Goal: Use online tool/utility: Utilize a website feature to perform a specific function

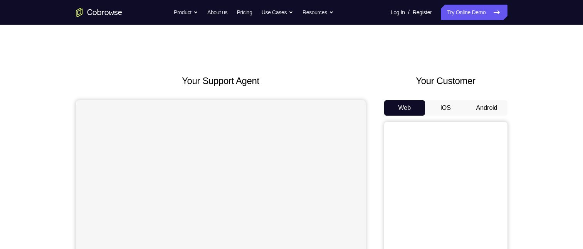
click at [483, 100] on button "Android" at bounding box center [487, 107] width 41 height 15
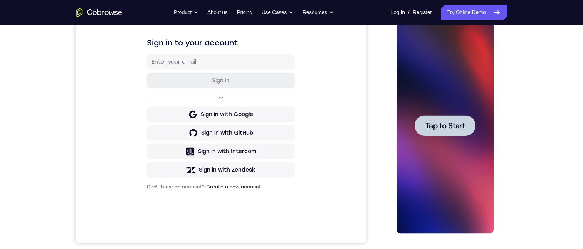
click at [438, 170] on div at bounding box center [445, 126] width 97 height 216
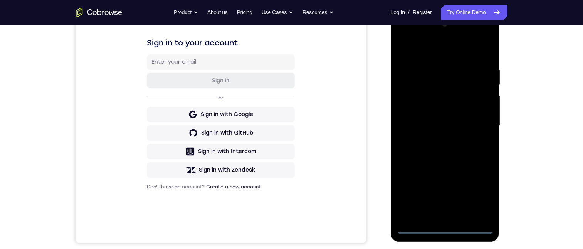
click at [444, 227] on div at bounding box center [445, 126] width 97 height 216
click at [480, 190] on div at bounding box center [445, 126] width 97 height 216
click at [482, 195] on div at bounding box center [445, 126] width 97 height 216
click at [442, 48] on div at bounding box center [445, 126] width 97 height 216
click at [452, 49] on div at bounding box center [445, 126] width 97 height 216
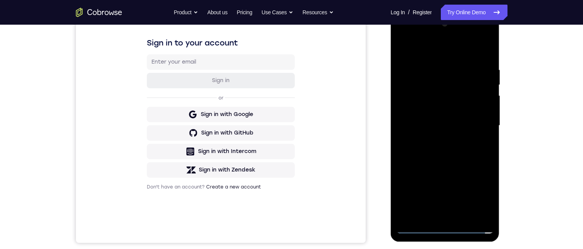
click at [475, 128] on div at bounding box center [445, 126] width 97 height 216
click at [479, 124] on div at bounding box center [445, 126] width 97 height 216
click at [477, 120] on div at bounding box center [445, 126] width 97 height 216
click at [438, 140] on div at bounding box center [445, 126] width 97 height 216
click at [435, 118] on div at bounding box center [445, 126] width 97 height 216
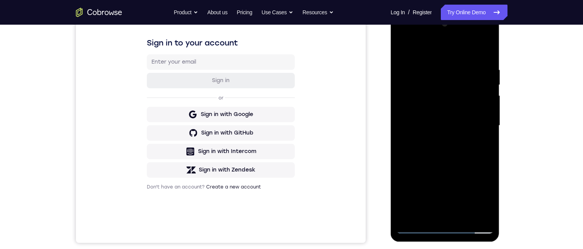
click at [414, 116] on div at bounding box center [445, 126] width 97 height 216
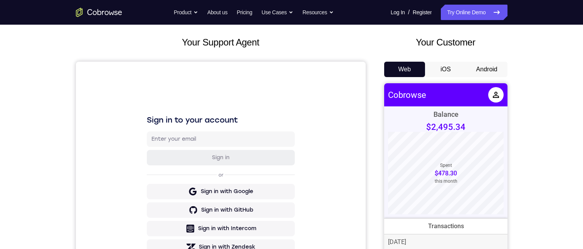
click at [486, 67] on button "Android" at bounding box center [487, 69] width 41 height 15
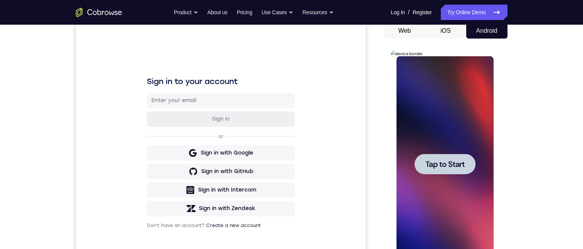
click at [436, 138] on div at bounding box center [445, 164] width 97 height 216
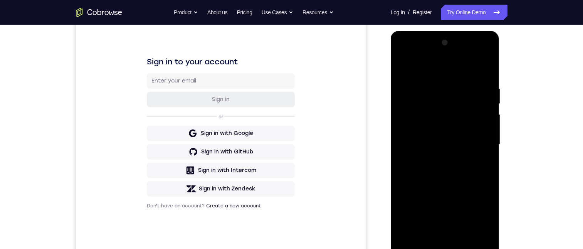
scroll to position [116, 0]
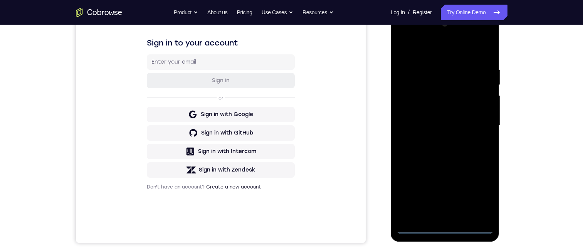
click at [449, 224] on div at bounding box center [445, 126] width 97 height 216
click at [444, 228] on div at bounding box center [445, 126] width 97 height 216
click at [480, 192] on div at bounding box center [445, 126] width 97 height 216
click at [453, 51] on div at bounding box center [445, 126] width 97 height 216
click at [474, 119] on div at bounding box center [445, 126] width 97 height 216
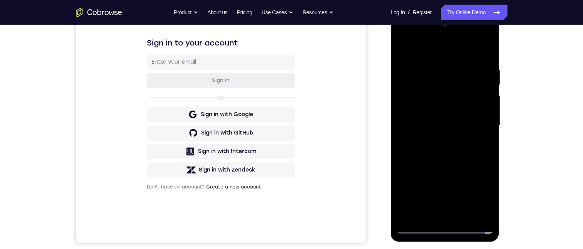
click at [437, 215] on div at bounding box center [445, 126] width 97 height 216
click at [437, 217] on div at bounding box center [445, 126] width 97 height 216
click at [437, 117] on div at bounding box center [445, 126] width 97 height 216
click at [407, 48] on div at bounding box center [445, 126] width 97 height 216
click at [403, 49] on div at bounding box center [445, 126] width 97 height 216
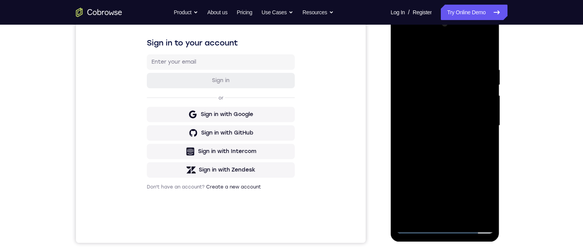
click at [402, 47] on div at bounding box center [445, 126] width 97 height 216
drag, startPoint x: 402, startPoint y: 47, endPoint x: 407, endPoint y: 53, distance: 7.7
click at [401, 47] on div at bounding box center [445, 126] width 97 height 216
click at [418, 117] on div at bounding box center [445, 126] width 97 height 216
click at [404, 101] on div at bounding box center [445, 126] width 97 height 216
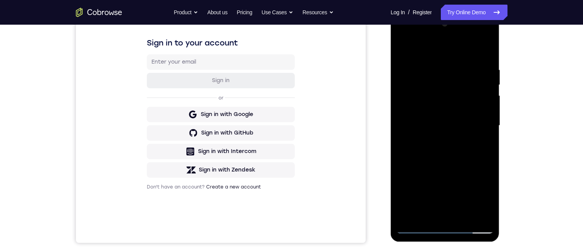
click at [410, 117] on div at bounding box center [445, 126] width 97 height 216
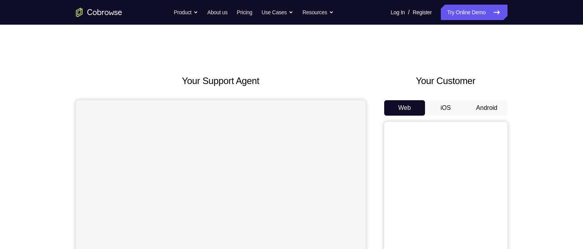
click at [500, 103] on button "Android" at bounding box center [487, 107] width 41 height 15
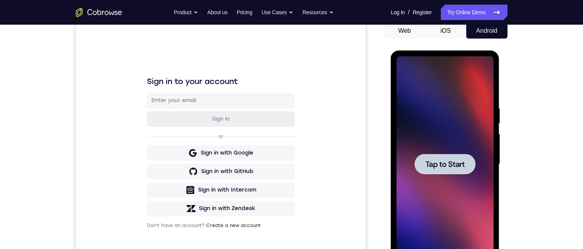
click at [413, 112] on div at bounding box center [445, 164] width 97 height 216
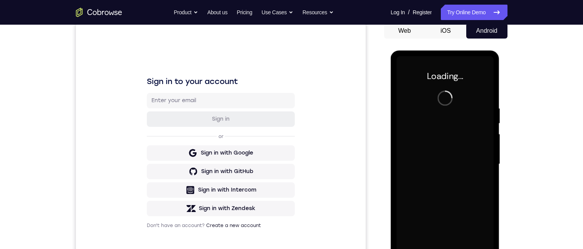
scroll to position [116, 0]
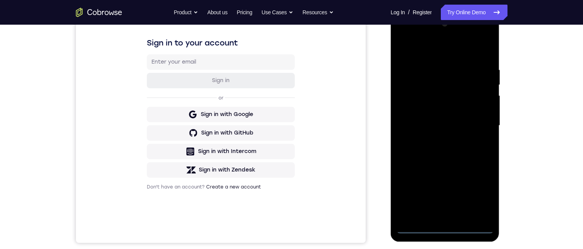
click at [445, 229] on div at bounding box center [445, 126] width 97 height 216
click at [475, 194] on div at bounding box center [445, 126] width 97 height 216
click at [421, 51] on div at bounding box center [445, 126] width 97 height 216
click at [479, 127] on div at bounding box center [445, 126] width 97 height 216
click at [436, 140] on div at bounding box center [445, 126] width 97 height 216
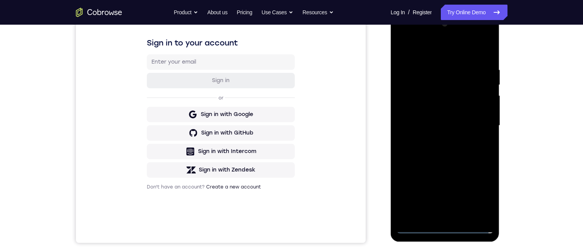
click at [436, 119] on div at bounding box center [445, 126] width 97 height 216
click at [406, 100] on div at bounding box center [445, 126] width 97 height 216
click at [425, 112] on div at bounding box center [445, 126] width 97 height 216
click at [451, 127] on div at bounding box center [445, 126] width 97 height 216
click at [480, 131] on div at bounding box center [445, 126] width 97 height 216
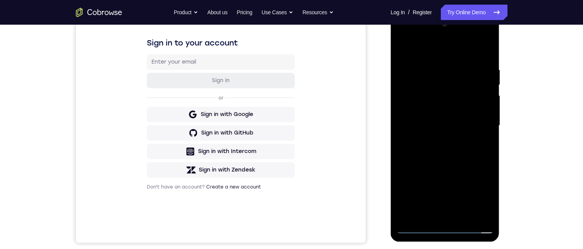
click at [479, 148] on div at bounding box center [445, 126] width 97 height 216
click at [481, 123] on div at bounding box center [445, 126] width 97 height 216
click at [473, 153] on div at bounding box center [445, 126] width 97 height 216
click at [451, 157] on div at bounding box center [445, 126] width 97 height 216
click at [432, 67] on div at bounding box center [445, 126] width 97 height 216
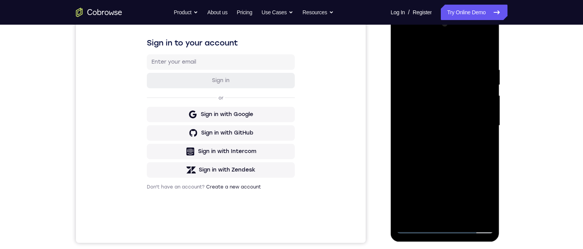
drag, startPoint x: 427, startPoint y: 48, endPoint x: 500, endPoint y: 146, distance: 122.4
click at [501, 66] on html "Online web based iOS Simulators and Android Emulators. Run iPhone, iPad, Mobile…" at bounding box center [446, 127] width 110 height 231
click at [475, 214] on div at bounding box center [445, 126] width 97 height 216
drag, startPoint x: 484, startPoint y: 49, endPoint x: 894, endPoint y: 107, distance: 413.6
click at [484, 49] on div at bounding box center [445, 126] width 97 height 216
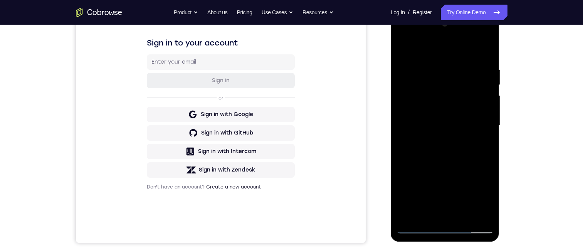
click at [463, 217] on div at bounding box center [445, 126] width 97 height 216
click at [445, 167] on div at bounding box center [445, 126] width 97 height 216
click at [458, 138] on div at bounding box center [445, 126] width 97 height 216
click at [436, 197] on div at bounding box center [445, 126] width 97 height 216
click at [463, 197] on div at bounding box center [445, 126] width 97 height 216
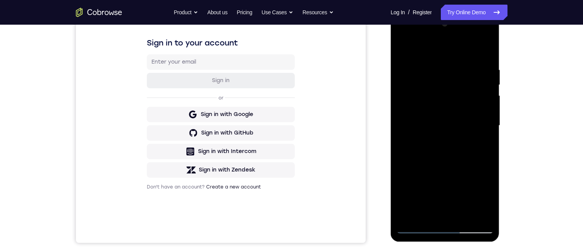
click at [481, 145] on div at bounding box center [445, 126] width 97 height 216
click at [418, 84] on div at bounding box center [445, 126] width 97 height 216
click at [433, 154] on div at bounding box center [445, 126] width 97 height 216
drag, startPoint x: 481, startPoint y: 145, endPoint x: 478, endPoint y: 142, distance: 4.4
click at [482, 145] on div at bounding box center [445, 126] width 97 height 216
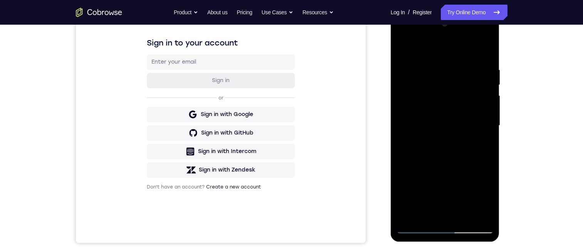
click at [401, 47] on div at bounding box center [445, 126] width 97 height 216
click at [431, 123] on div at bounding box center [445, 126] width 97 height 216
click at [484, 144] on div at bounding box center [445, 126] width 97 height 216
click at [406, 51] on div at bounding box center [445, 126] width 97 height 216
click at [447, 142] on div at bounding box center [445, 126] width 97 height 216
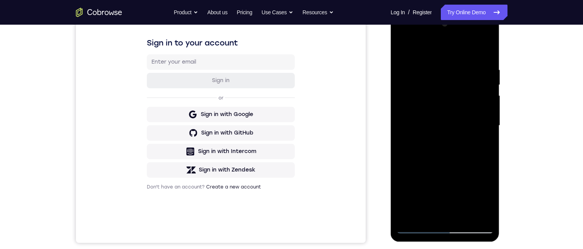
click at [406, 47] on div at bounding box center [445, 126] width 97 height 216
click at [453, 173] on div at bounding box center [445, 126] width 97 height 216
click at [484, 145] on div at bounding box center [445, 126] width 97 height 216
click at [403, 49] on div at bounding box center [445, 126] width 97 height 216
click at [452, 187] on div at bounding box center [445, 126] width 97 height 216
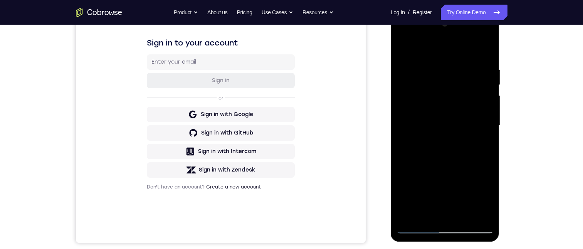
click at [478, 145] on div at bounding box center [445, 126] width 97 height 216
click at [487, 143] on div at bounding box center [445, 126] width 97 height 216
click at [400, 47] on div at bounding box center [445, 126] width 97 height 216
click at [442, 188] on div at bounding box center [445, 126] width 97 height 216
click at [484, 143] on div at bounding box center [445, 126] width 97 height 216
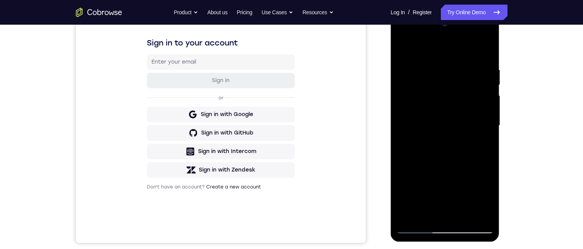
click at [404, 47] on div at bounding box center [445, 126] width 97 height 216
drag, startPoint x: 425, startPoint y: 185, endPoint x: 440, endPoint y: 130, distance: 56.9
click at [440, 130] on div at bounding box center [445, 126] width 97 height 216
click at [406, 43] on div at bounding box center [445, 126] width 97 height 216
click at [490, 128] on div at bounding box center [445, 126] width 97 height 216
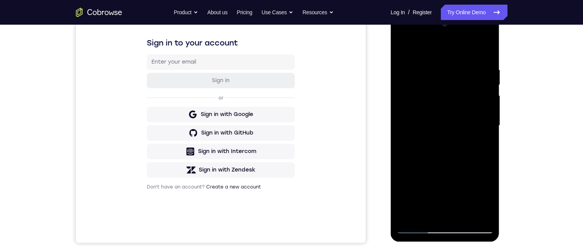
click at [490, 128] on div at bounding box center [445, 126] width 97 height 216
drag, startPoint x: 449, startPoint y: 171, endPoint x: 465, endPoint y: 69, distance: 103.1
click at [465, 56] on div at bounding box center [445, 126] width 97 height 216
click at [486, 145] on div at bounding box center [445, 126] width 97 height 216
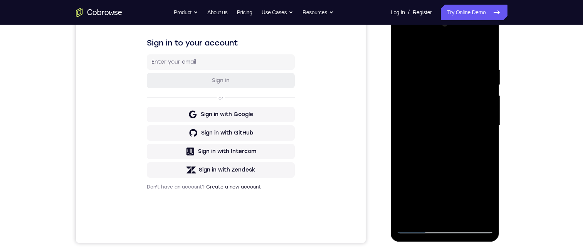
click at [486, 145] on div at bounding box center [445, 126] width 97 height 216
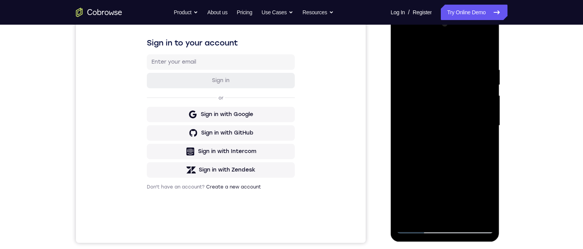
click at [484, 147] on div at bounding box center [445, 126] width 97 height 216
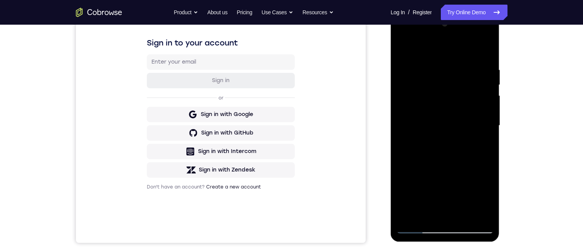
drag, startPoint x: 472, startPoint y: 163, endPoint x: 478, endPoint y: 32, distance: 131.2
click at [483, 12] on html "Online web based iOS Simulators and Android Emulators. Run iPhone, iPad, Mobile…" at bounding box center [446, 127] width 110 height 231
drag, startPoint x: 463, startPoint y: 174, endPoint x: 453, endPoint y: 93, distance: 81.2
click at [453, 93] on div at bounding box center [445, 126] width 97 height 216
drag, startPoint x: 448, startPoint y: 145, endPoint x: 464, endPoint y: 122, distance: 27.9
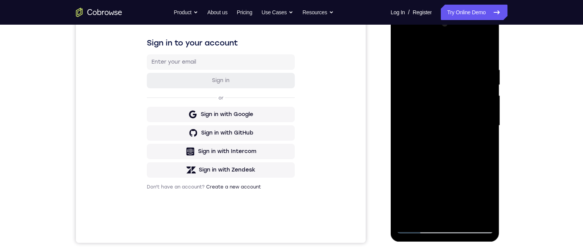
click at [453, 35] on div at bounding box center [445, 126] width 97 height 216
drag, startPoint x: 468, startPoint y: 172, endPoint x: 479, endPoint y: 34, distance: 138.4
click at [479, 19] on div at bounding box center [445, 126] width 97 height 216
drag, startPoint x: 450, startPoint y: 109, endPoint x: 454, endPoint y: 31, distance: 77.6
click at [453, 31] on div at bounding box center [445, 126] width 97 height 216
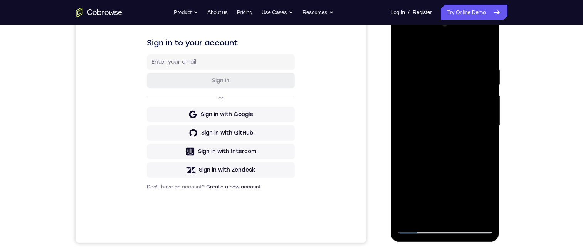
drag, startPoint x: 470, startPoint y: 160, endPoint x: 464, endPoint y: 108, distance: 52.8
click at [464, 108] on div at bounding box center [445, 126] width 97 height 216
click at [488, 146] on div at bounding box center [445, 126] width 97 height 216
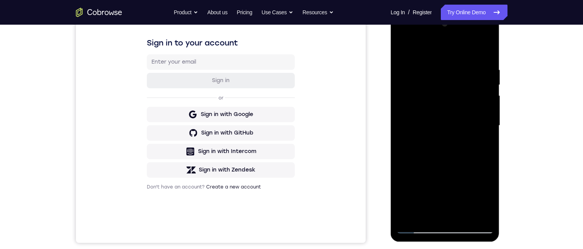
click at [488, 146] on div at bounding box center [445, 126] width 97 height 216
click at [407, 213] on div at bounding box center [445, 126] width 97 height 216
drag, startPoint x: 476, startPoint y: 116, endPoint x: 478, endPoint y: 209, distance: 92.9
click at [478, 209] on div at bounding box center [445, 126] width 97 height 216
drag, startPoint x: 446, startPoint y: 80, endPoint x: 412, endPoint y: 108, distance: 43.8
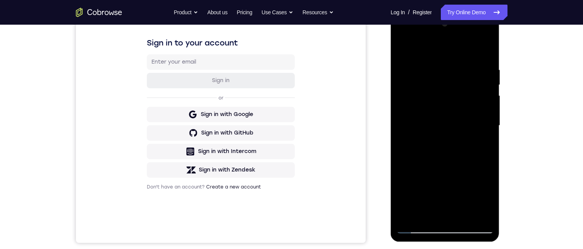
click at [431, 201] on div at bounding box center [445, 126] width 97 height 216
click at [436, 65] on div at bounding box center [445, 126] width 97 height 216
click at [477, 212] on div at bounding box center [445, 126] width 97 height 216
click at [484, 49] on div at bounding box center [445, 126] width 97 height 216
click at [461, 66] on div at bounding box center [445, 126] width 97 height 216
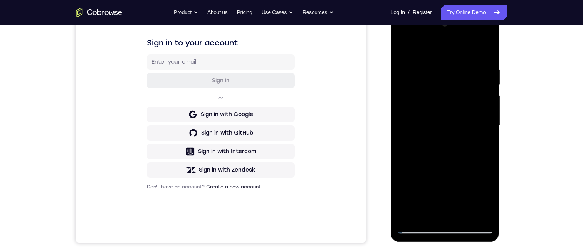
click at [473, 213] on div at bounding box center [445, 126] width 97 height 216
click at [487, 50] on div at bounding box center [445, 126] width 97 height 216
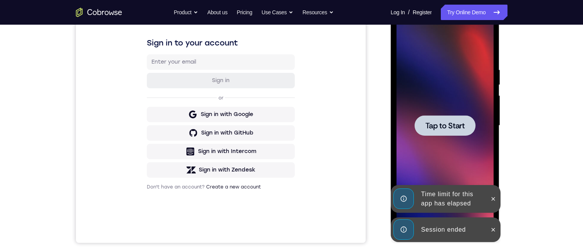
click at [489, 221] on div at bounding box center [493, 229] width 12 height 25
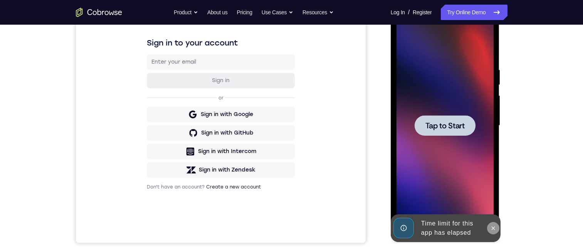
click at [489, 224] on button at bounding box center [493, 228] width 12 height 12
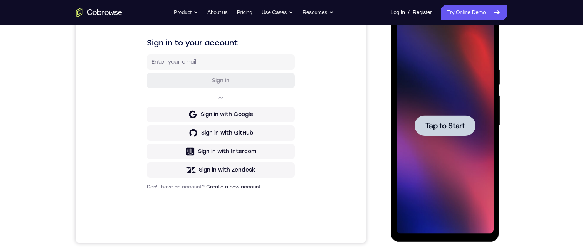
click at [465, 99] on div at bounding box center [445, 126] width 97 height 216
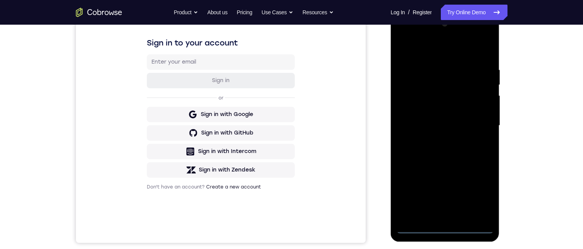
click at [447, 231] on div at bounding box center [445, 126] width 97 height 216
click at [483, 197] on div at bounding box center [445, 126] width 97 height 216
click at [468, 49] on div at bounding box center [445, 126] width 97 height 216
click at [480, 127] on div at bounding box center [445, 126] width 97 height 216
click at [477, 120] on div at bounding box center [445, 126] width 97 height 216
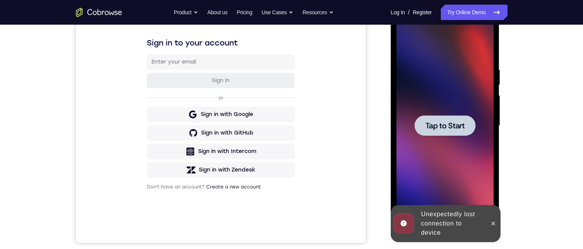
click at [479, 217] on div "Unexpectedly lost connection to device" at bounding box center [451, 224] width 67 height 34
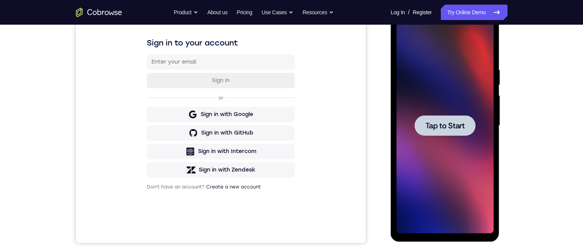
click at [479, 217] on div at bounding box center [445, 126] width 97 height 216
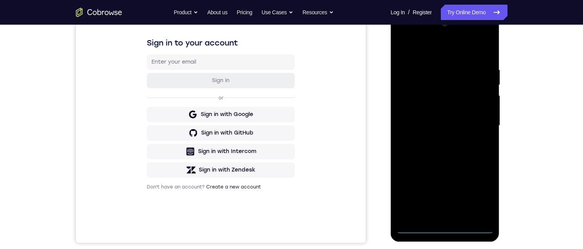
click at [445, 226] on div at bounding box center [445, 126] width 97 height 216
click at [474, 195] on div at bounding box center [445, 126] width 97 height 216
click at [435, 51] on div at bounding box center [445, 126] width 97 height 216
click at [480, 125] on div at bounding box center [445, 126] width 97 height 216
click at [437, 140] on div at bounding box center [445, 126] width 97 height 216
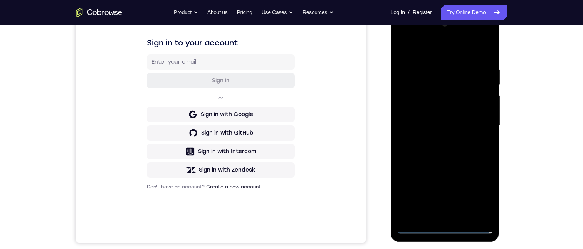
click at [439, 121] on div at bounding box center [445, 126] width 97 height 216
click at [451, 107] on div at bounding box center [445, 126] width 97 height 216
click at [458, 125] on div at bounding box center [445, 126] width 97 height 216
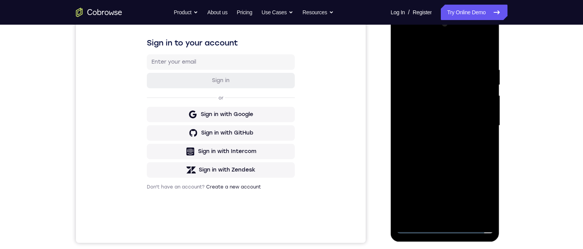
drag, startPoint x: 458, startPoint y: 125, endPoint x: 461, endPoint y: 121, distance: 4.6
click at [461, 123] on div at bounding box center [445, 126] width 97 height 216
click at [475, 154] on div at bounding box center [445, 126] width 97 height 216
click at [461, 149] on div at bounding box center [445, 126] width 97 height 216
click at [462, 158] on div at bounding box center [445, 126] width 97 height 216
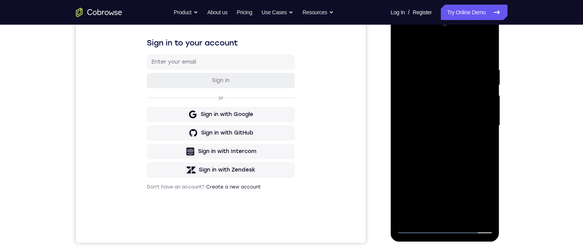
click at [435, 66] on div at bounding box center [445, 126] width 97 height 216
drag, startPoint x: 474, startPoint y: 209, endPoint x: 417, endPoint y: 167, distance: 71.1
drag, startPoint x: 417, startPoint y: 167, endPoint x: 413, endPoint y: 151, distance: 16.7
click at [417, 167] on div at bounding box center [445, 126] width 97 height 216
click at [484, 49] on div at bounding box center [445, 126] width 97 height 216
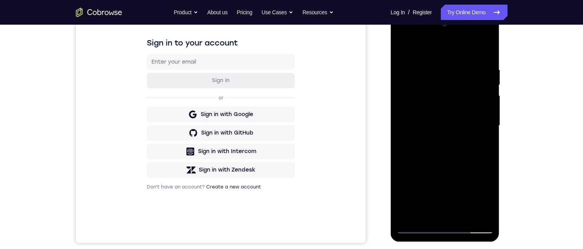
click at [463, 68] on div at bounding box center [445, 126] width 97 height 216
click at [484, 51] on div at bounding box center [445, 126] width 97 height 216
click at [481, 64] on div at bounding box center [445, 126] width 97 height 216
click at [485, 51] on div at bounding box center [445, 126] width 97 height 216
drag, startPoint x: 486, startPoint y: 71, endPoint x: 450, endPoint y: 72, distance: 35.9
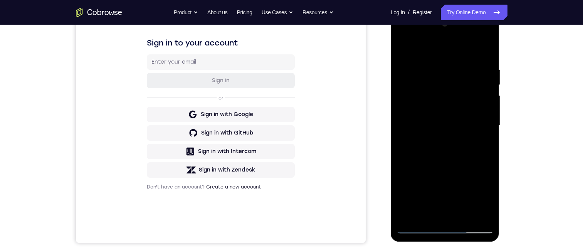
click at [450, 72] on div at bounding box center [445, 126] width 97 height 216
click at [480, 64] on div at bounding box center [445, 126] width 97 height 216
click at [483, 50] on div at bounding box center [445, 126] width 97 height 216
click at [483, 49] on div at bounding box center [445, 126] width 97 height 216
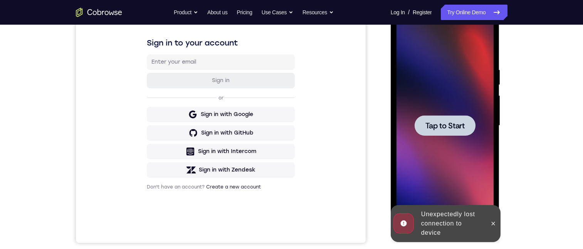
click at [493, 223] on icon at bounding box center [493, 223] width 3 height 3
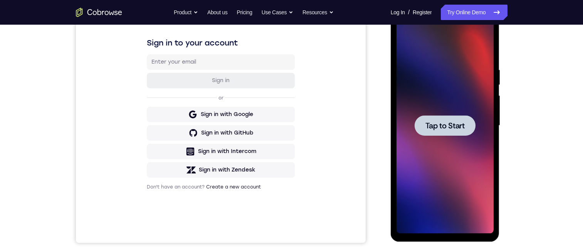
drag, startPoint x: 489, startPoint y: 216, endPoint x: 488, endPoint y: 204, distance: 12.0
click at [489, 215] on div at bounding box center [445, 126] width 97 height 216
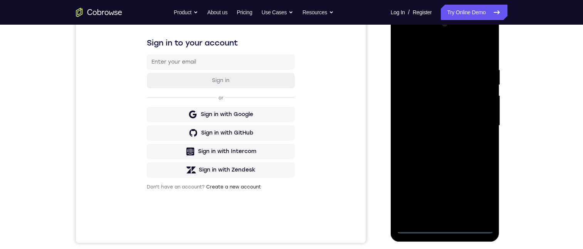
click at [444, 226] on div at bounding box center [445, 126] width 97 height 216
click at [443, 231] on div at bounding box center [445, 126] width 97 height 216
click at [443, 229] on div at bounding box center [445, 126] width 97 height 216
click at [446, 226] on div at bounding box center [445, 126] width 97 height 216
click at [476, 192] on div at bounding box center [445, 126] width 97 height 216
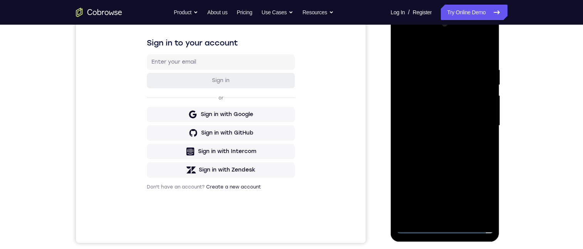
drag, startPoint x: 482, startPoint y: 190, endPoint x: 479, endPoint y: 188, distance: 4.4
click at [480, 189] on div at bounding box center [445, 126] width 97 height 216
click at [480, 198] on div at bounding box center [445, 126] width 97 height 216
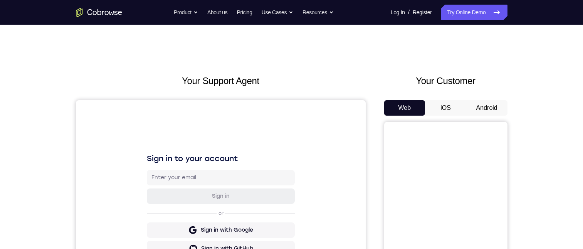
click at [495, 111] on button "Android" at bounding box center [487, 107] width 41 height 15
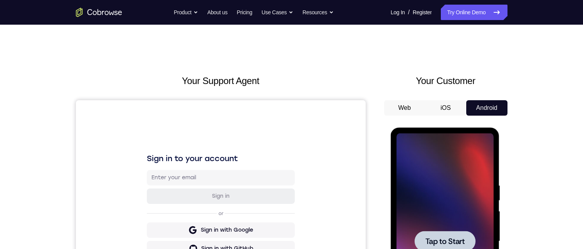
click at [433, 177] on div at bounding box center [445, 241] width 97 height 216
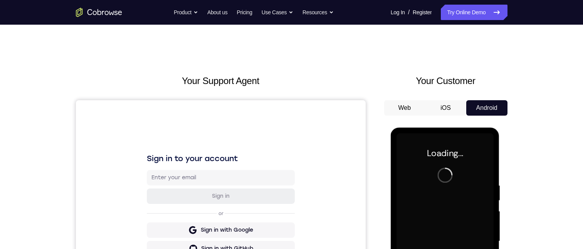
scroll to position [116, 0]
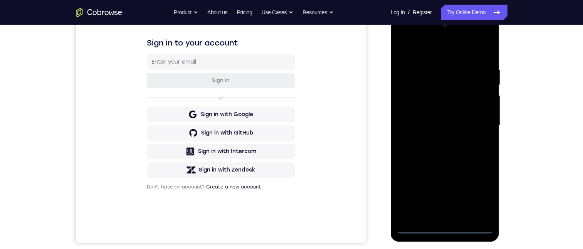
click at [446, 228] on div at bounding box center [445, 126] width 97 height 216
click at [442, 230] on div at bounding box center [445, 126] width 97 height 216
drag, startPoint x: 444, startPoint y: 229, endPoint x: 438, endPoint y: 226, distance: 6.7
click at [444, 228] on div at bounding box center [445, 126] width 97 height 216
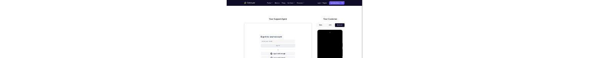
drag, startPoint x: 408, startPoint y: 204, endPoint x: 410, endPoint y: 238, distance: 34.8
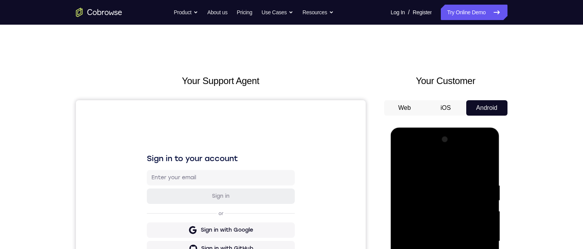
scroll to position [116, 0]
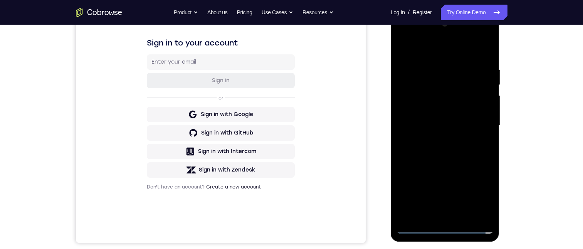
click at [484, 195] on div at bounding box center [445, 126] width 97 height 216
click at [483, 194] on div at bounding box center [445, 126] width 97 height 216
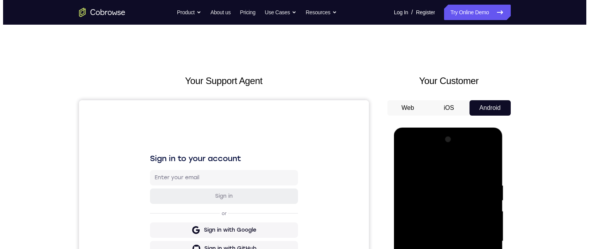
click at [483, 249] on div at bounding box center [447, 241] width 97 height 216
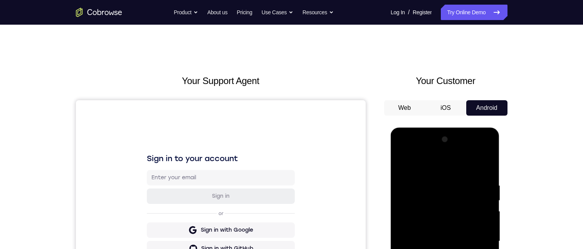
scroll to position [116, 0]
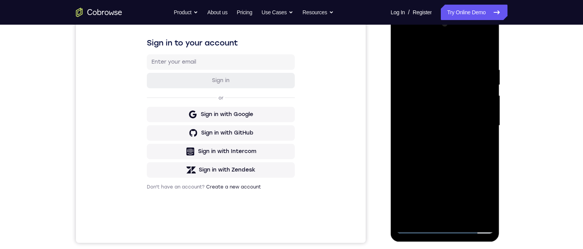
click at [443, 51] on div at bounding box center [445, 126] width 97 height 216
click at [482, 124] on div at bounding box center [445, 126] width 97 height 216
click at [477, 123] on div at bounding box center [445, 126] width 97 height 216
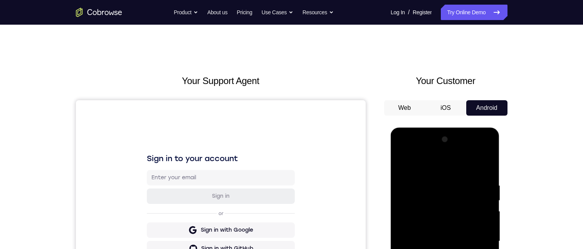
scroll to position [54, 0]
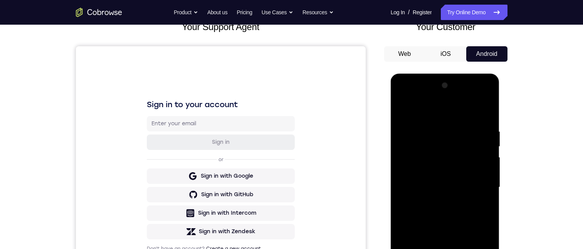
click at [441, 201] on div at bounding box center [445, 187] width 97 height 216
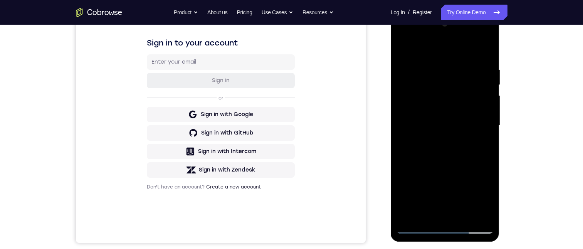
click at [438, 139] on div at bounding box center [445, 126] width 97 height 216
click at [444, 212] on div at bounding box center [445, 126] width 97 height 216
click at [403, 36] on div at bounding box center [445, 126] width 97 height 216
click at [405, 34] on div at bounding box center [445, 126] width 97 height 216
click at [404, 34] on div at bounding box center [445, 126] width 97 height 216
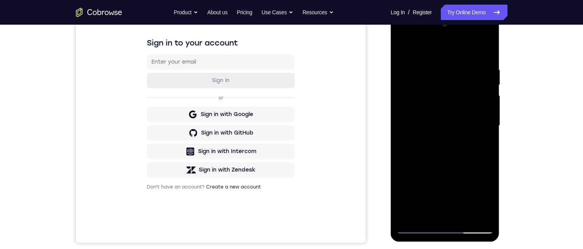
click at [477, 126] on div at bounding box center [445, 126] width 97 height 216
click at [475, 120] on div at bounding box center [445, 126] width 97 height 216
click at [440, 140] on div at bounding box center [445, 126] width 97 height 216
drag, startPoint x: 455, startPoint y: 119, endPoint x: 444, endPoint y: 113, distance: 12.2
click at [455, 118] on div at bounding box center [445, 126] width 97 height 216
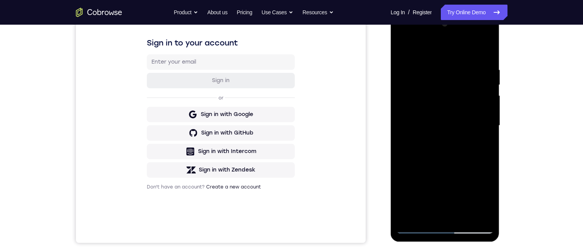
click at [412, 103] on div at bounding box center [445, 126] width 97 height 216
click at [411, 109] on div at bounding box center [445, 126] width 97 height 216
click at [475, 127] on div at bounding box center [445, 126] width 97 height 216
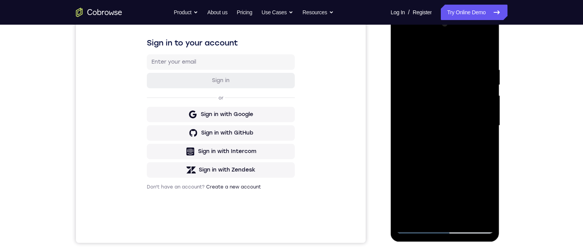
drag, startPoint x: 476, startPoint y: 127, endPoint x: 892, endPoint y: 145, distance: 416.5
click at [476, 127] on div at bounding box center [445, 126] width 97 height 216
click at [475, 128] on div at bounding box center [445, 126] width 97 height 216
click at [477, 125] on div at bounding box center [445, 126] width 97 height 216
click at [467, 149] on div at bounding box center [445, 126] width 97 height 216
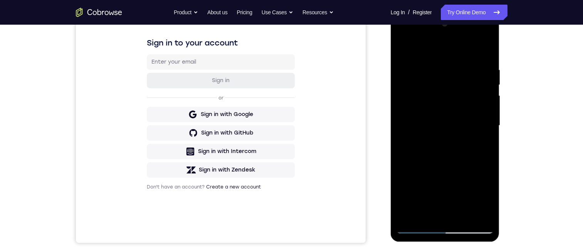
click at [458, 125] on div at bounding box center [445, 126] width 97 height 216
click at [457, 124] on div at bounding box center [445, 126] width 97 height 216
click at [471, 161] on div at bounding box center [445, 126] width 97 height 216
click at [474, 157] on div at bounding box center [445, 126] width 97 height 216
drag, startPoint x: 450, startPoint y: 49, endPoint x: 544, endPoint y: 61, distance: 94.5
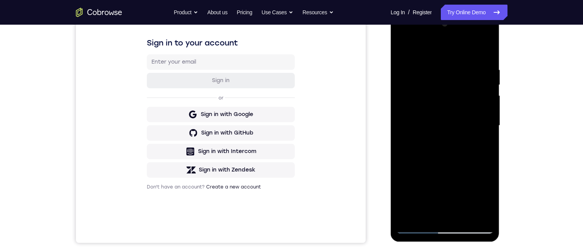
click at [501, 61] on html "Online web based iOS Simulators and Android Emulators. Run iPhone, iPad, Mobile…" at bounding box center [446, 127] width 110 height 231
click at [448, 158] on div at bounding box center [445, 126] width 97 height 216
click at [437, 64] on div at bounding box center [445, 126] width 97 height 216
click at [431, 62] on div at bounding box center [445, 126] width 97 height 216
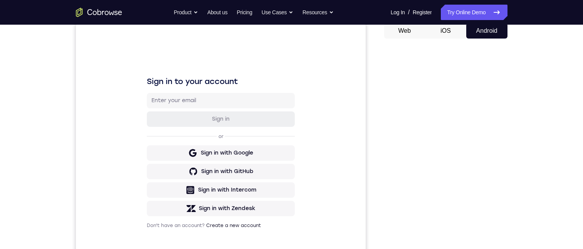
scroll to position [116, 0]
